Goal: Information Seeking & Learning: Learn about a topic

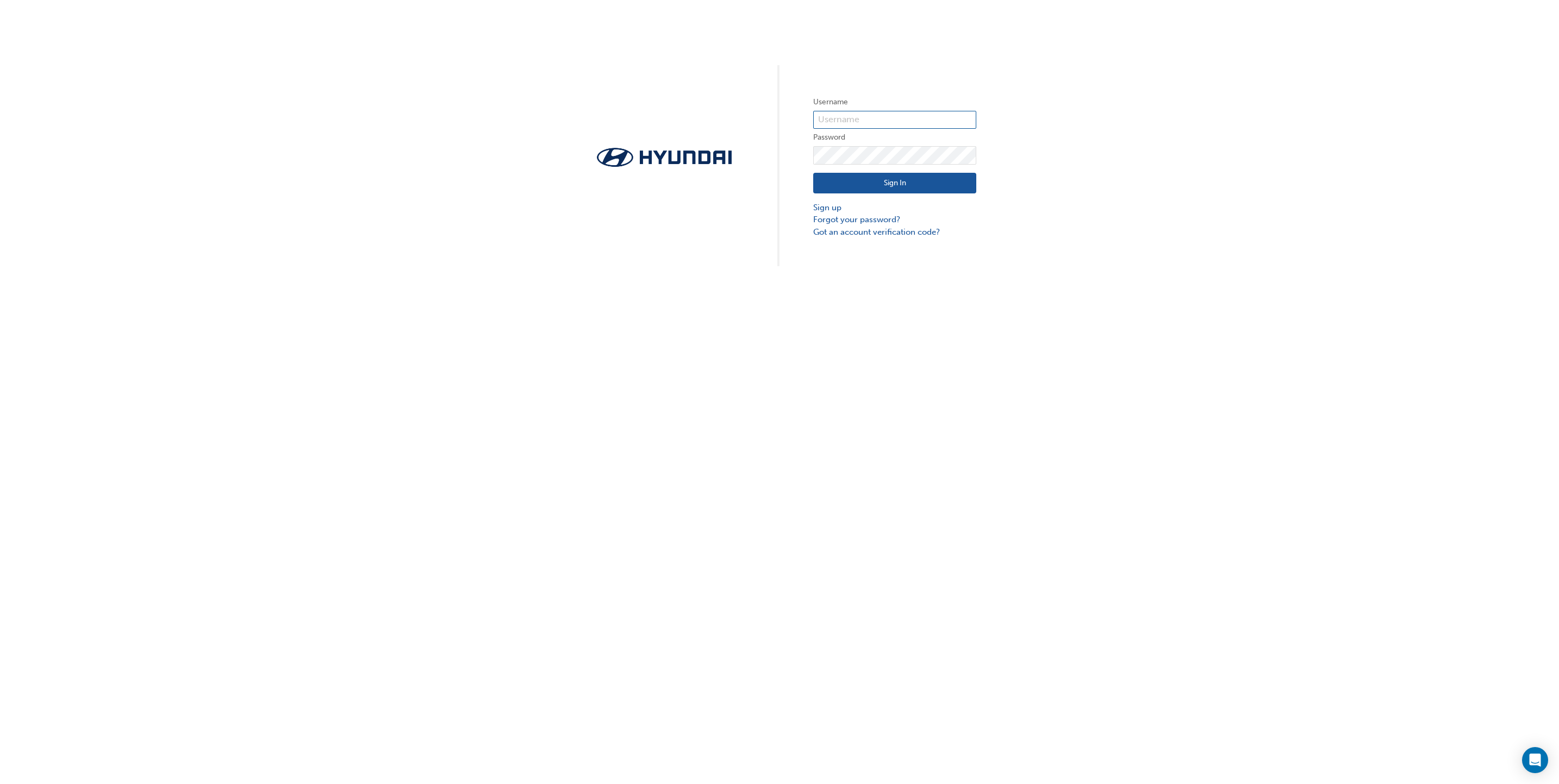
type input "[PERSON_NAME][EMAIL_ADDRESS][PERSON_NAME][DOMAIN_NAME]"
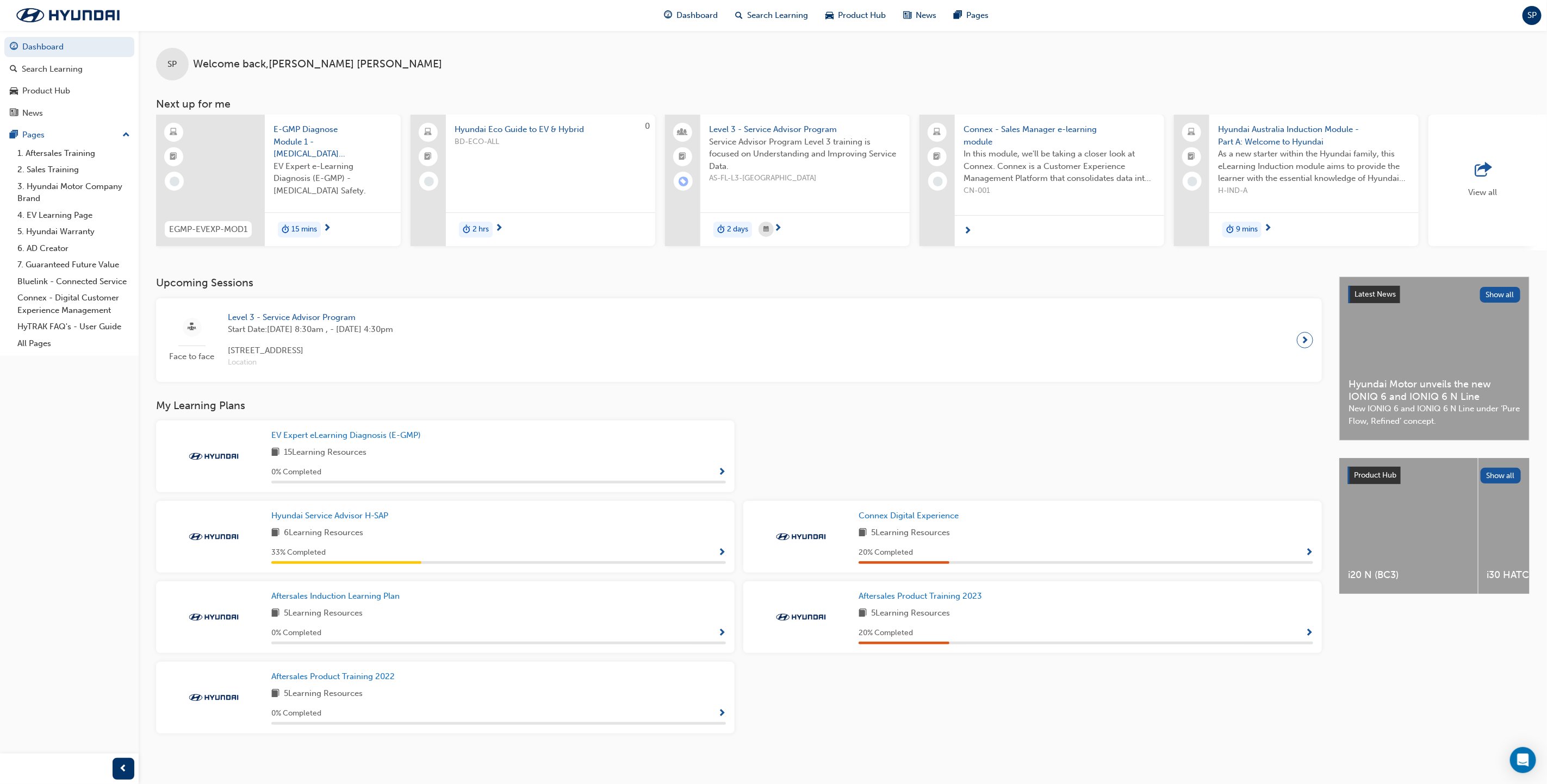
click at [878, 412] on h3 "My Learning Plans" at bounding box center [739, 406] width 1166 height 13
click at [876, 437] on div at bounding box center [1033, 460] width 588 height 80
drag, startPoint x: 950, startPoint y: 702, endPoint x: 936, endPoint y: 704, distance: 14.1
click at [949, 703] on div "EV Expert eLearning Diagnosis (E-GMP) 15 Learning Resources 0 % Completed Hyund…" at bounding box center [738, 581] width 1174 height 322
click at [344, 518] on span "Hyundai Service Advisor H-SAP" at bounding box center [330, 515] width 117 height 10
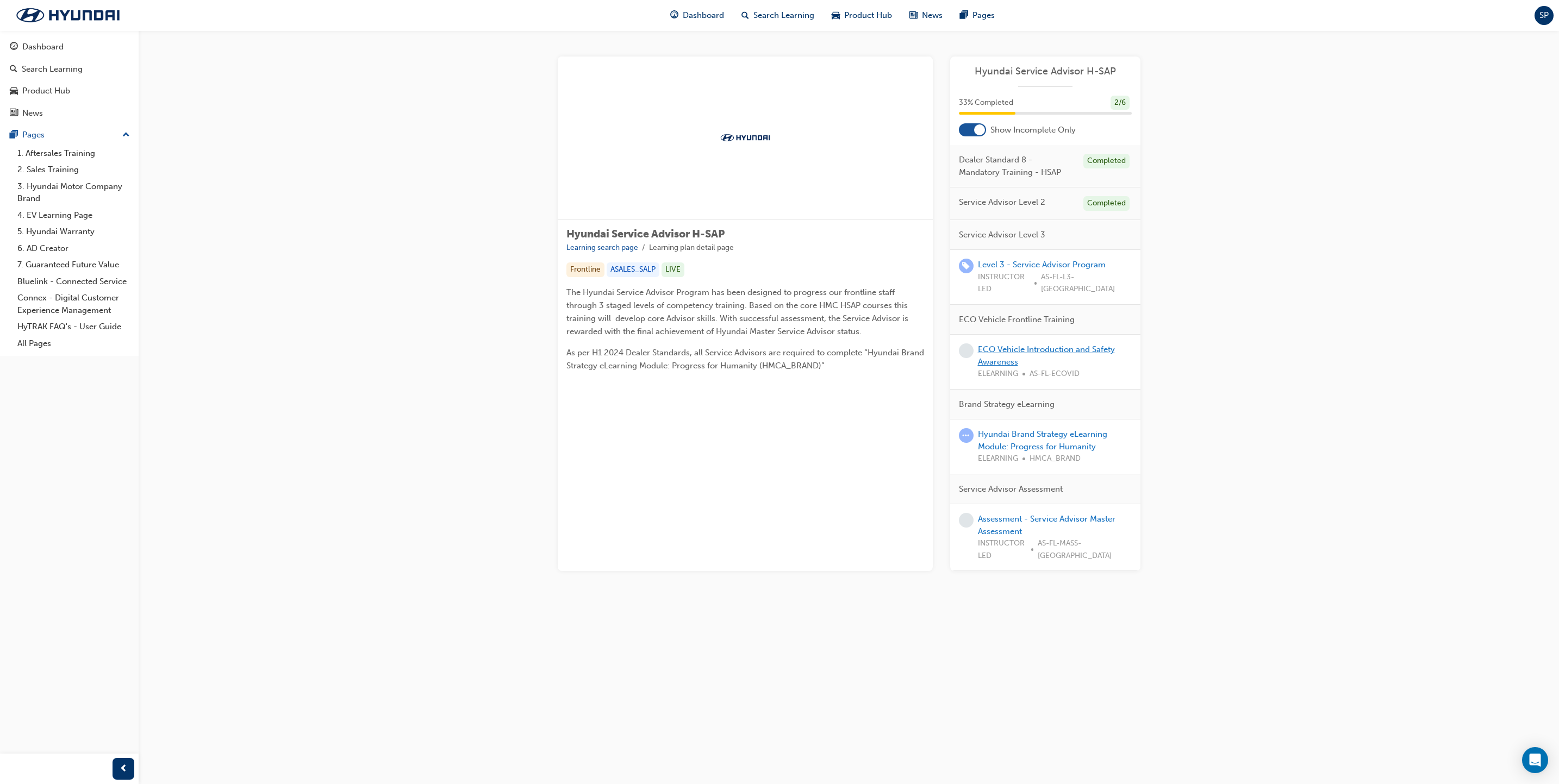
click at [1010, 349] on link "ECO Vehicle Introduction and Safety Awareness" at bounding box center [1047, 355] width 137 height 23
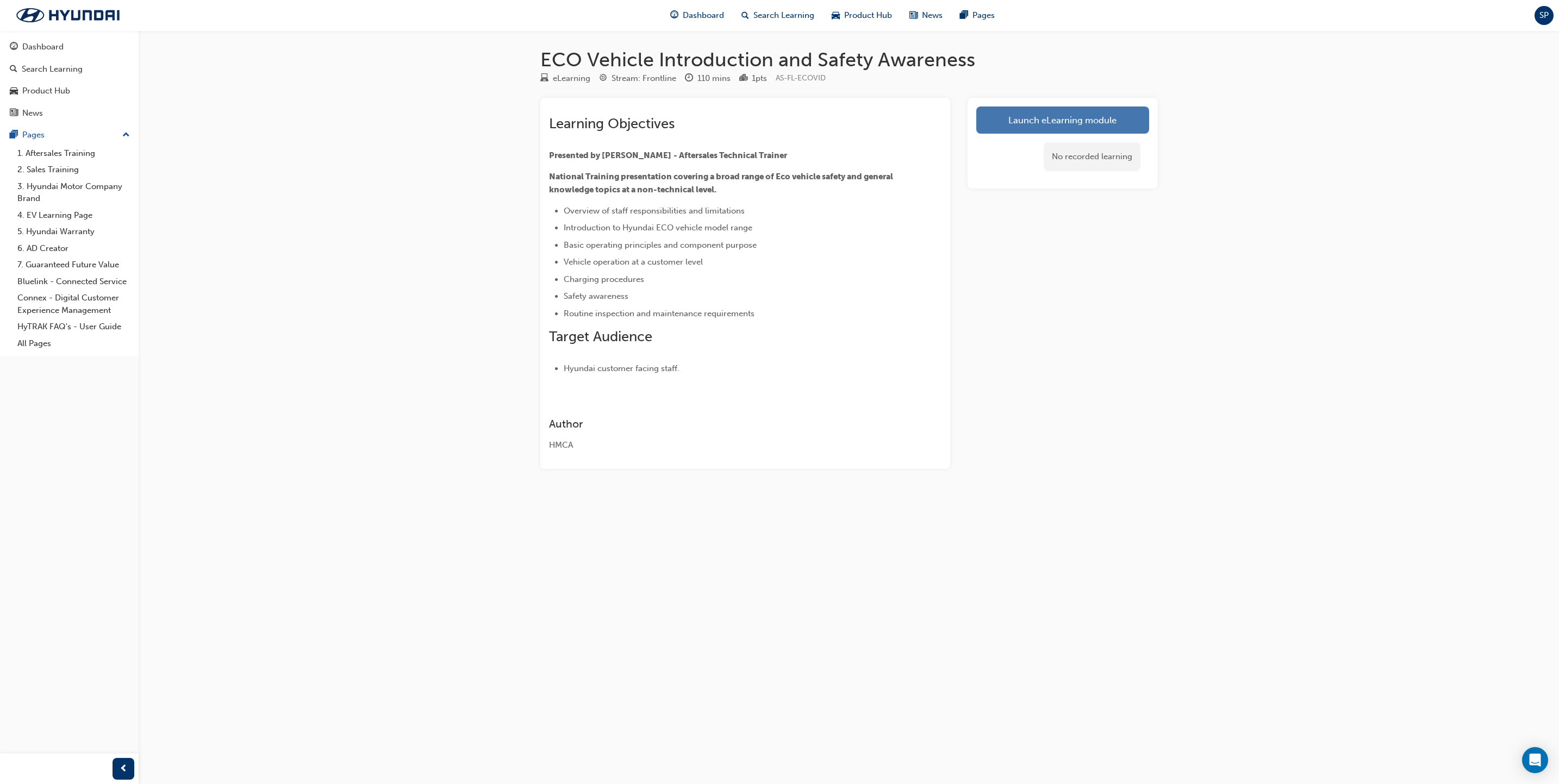
click at [1066, 117] on link "Launch eLearning module" at bounding box center [1063, 120] width 173 height 27
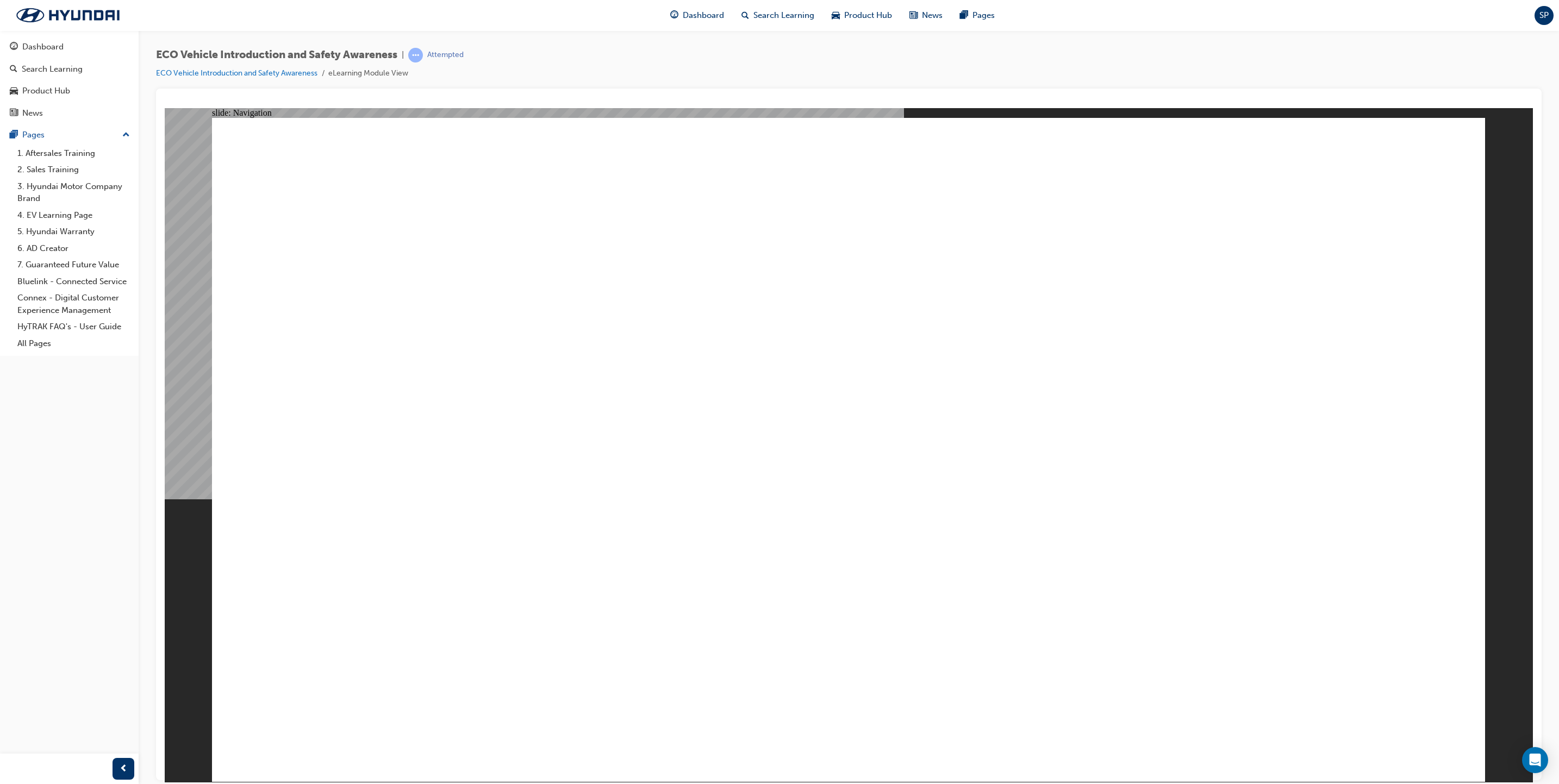
drag, startPoint x: 339, startPoint y: 348, endPoint x: 415, endPoint y: 344, distance: 76.1
